Goal: Task Accomplishment & Management: Manage account settings

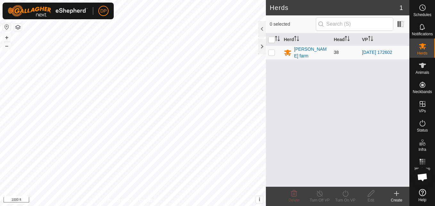
click at [272, 53] on p-checkbox at bounding box center [272, 52] width 6 height 5
checkbox input "true"
click at [346, 191] on icon at bounding box center [346, 193] width 8 height 8
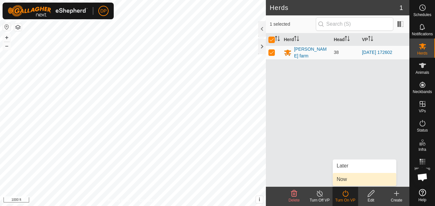
click at [350, 179] on link "Now" at bounding box center [364, 179] width 63 height 13
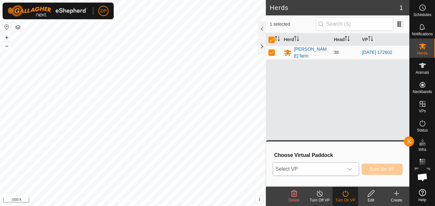
click at [350, 168] on icon "dropdown trigger" at bounding box center [349, 168] width 5 height 5
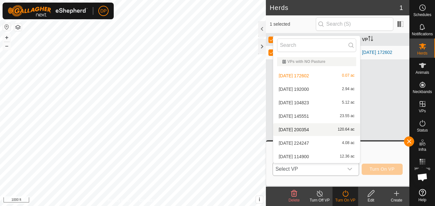
click at [316, 128] on li "[DATE] 200354 120.64 ac" at bounding box center [316, 129] width 87 height 13
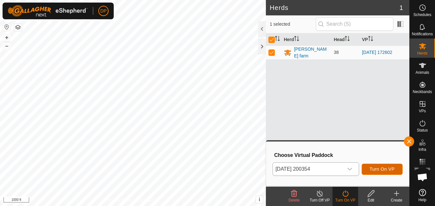
click at [385, 170] on span "Turn On VP" at bounding box center [382, 168] width 25 height 5
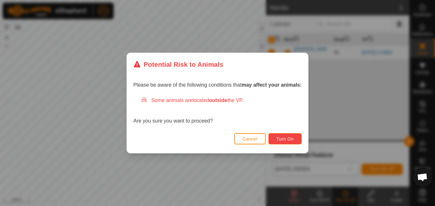
click at [288, 141] on span "Turn On" at bounding box center [285, 138] width 17 height 5
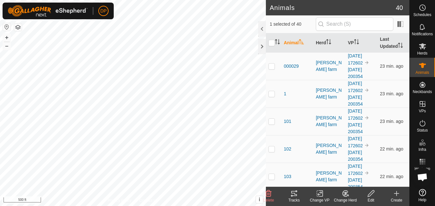
click at [295, 192] on icon at bounding box center [294, 193] width 8 height 8
checkbox input "false"
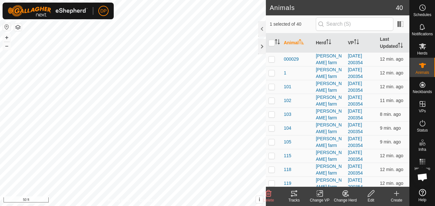
click at [294, 193] on icon at bounding box center [294, 193] width 6 height 5
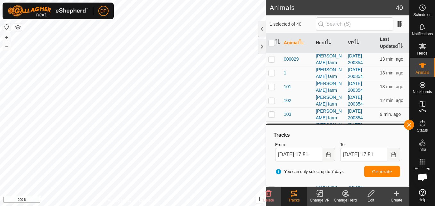
click at [296, 196] on icon at bounding box center [294, 193] width 8 height 8
click at [407, 123] on button "button" at bounding box center [409, 125] width 10 height 10
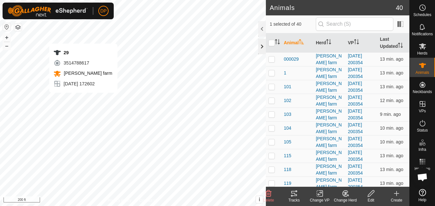
checkbox input "false"
